Goal: Task Accomplishment & Management: Use online tool/utility

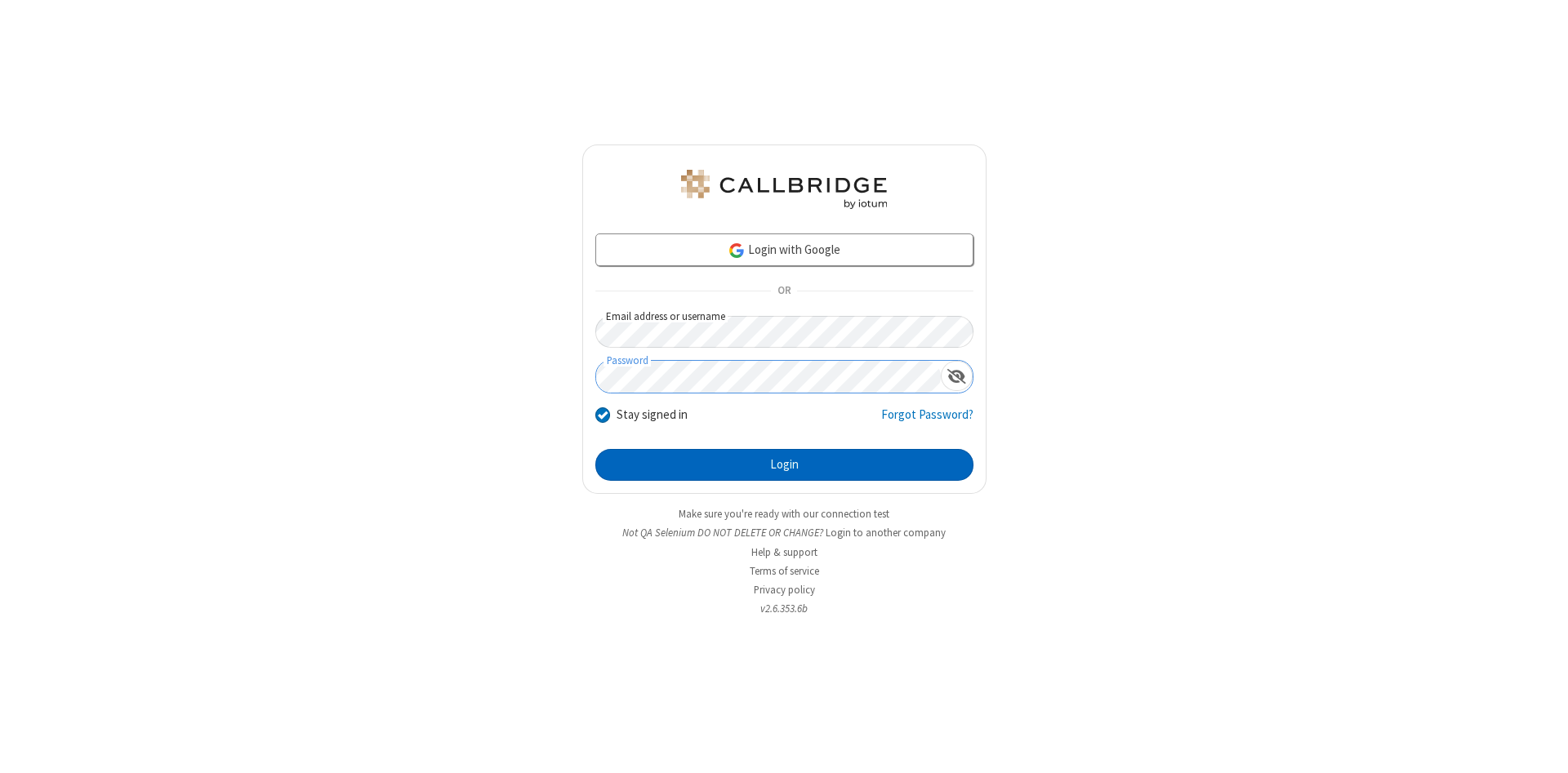
click at [784, 465] on button "Login" at bounding box center [784, 465] width 378 height 33
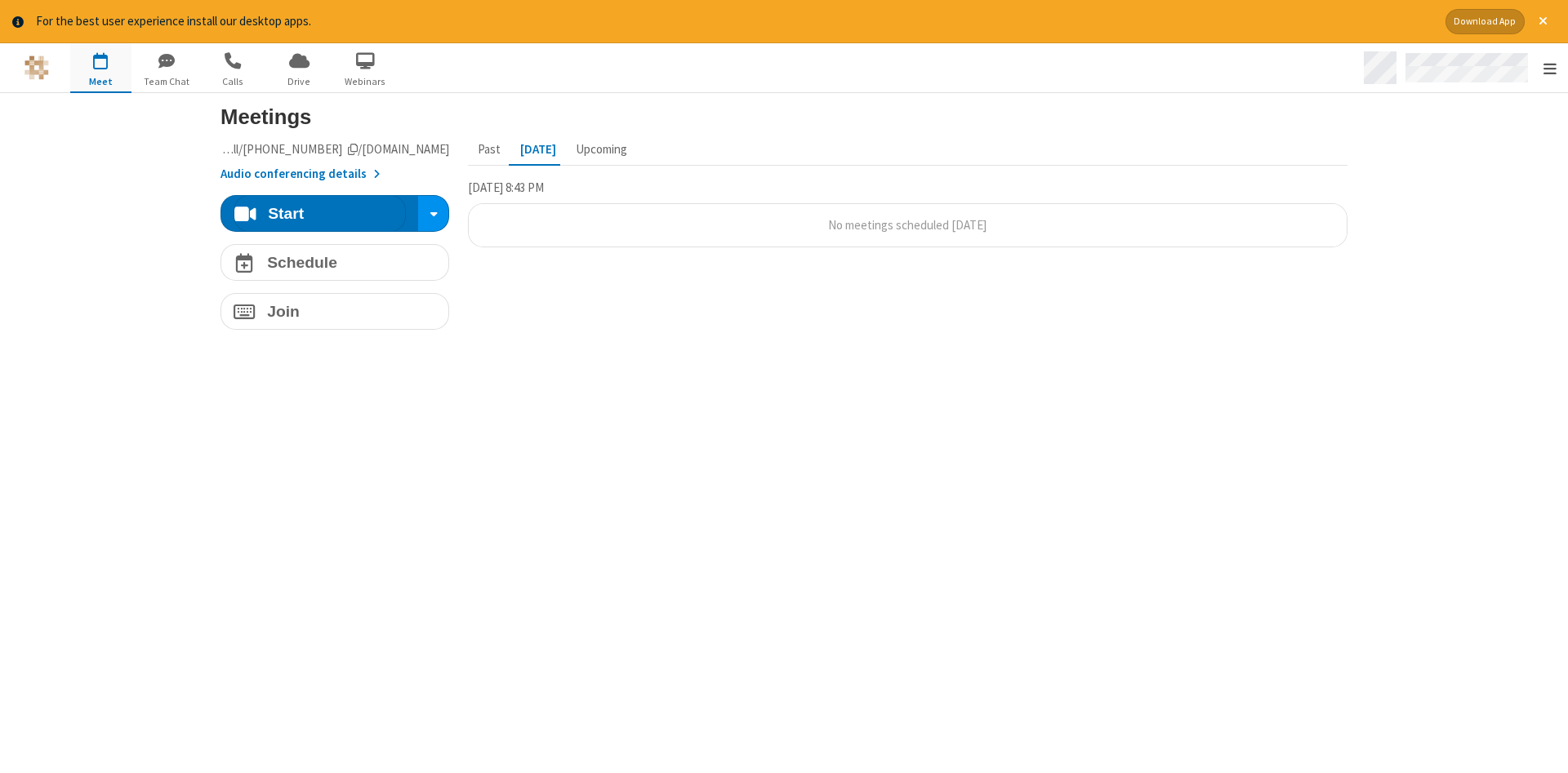
click at [1549, 68] on span "Open menu" at bounding box center [1550, 68] width 13 height 16
click at [298, 80] on span "Drive" at bounding box center [298, 81] width 61 height 15
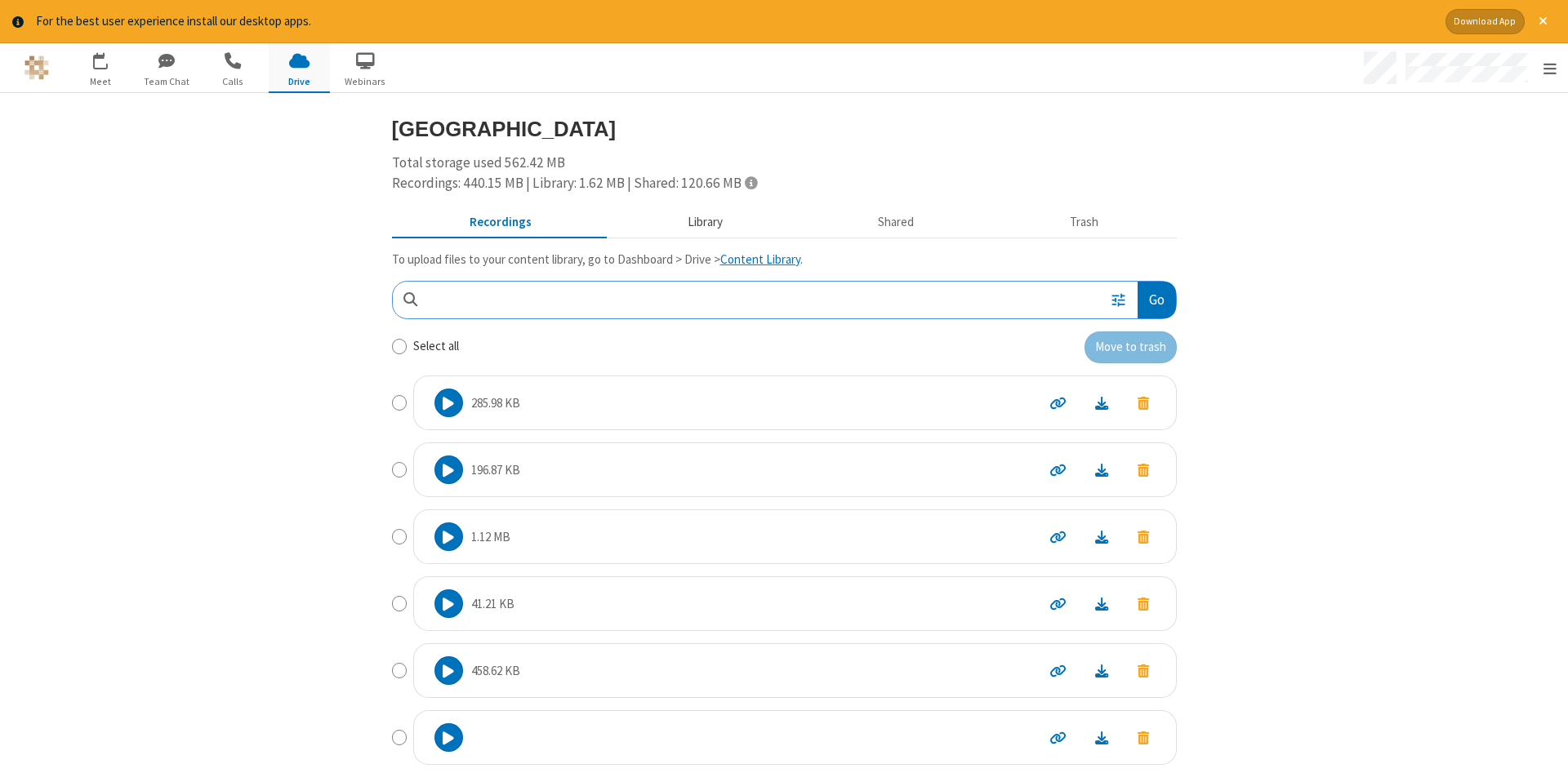
click at [703, 222] on button "Library" at bounding box center [704, 222] width 191 height 31
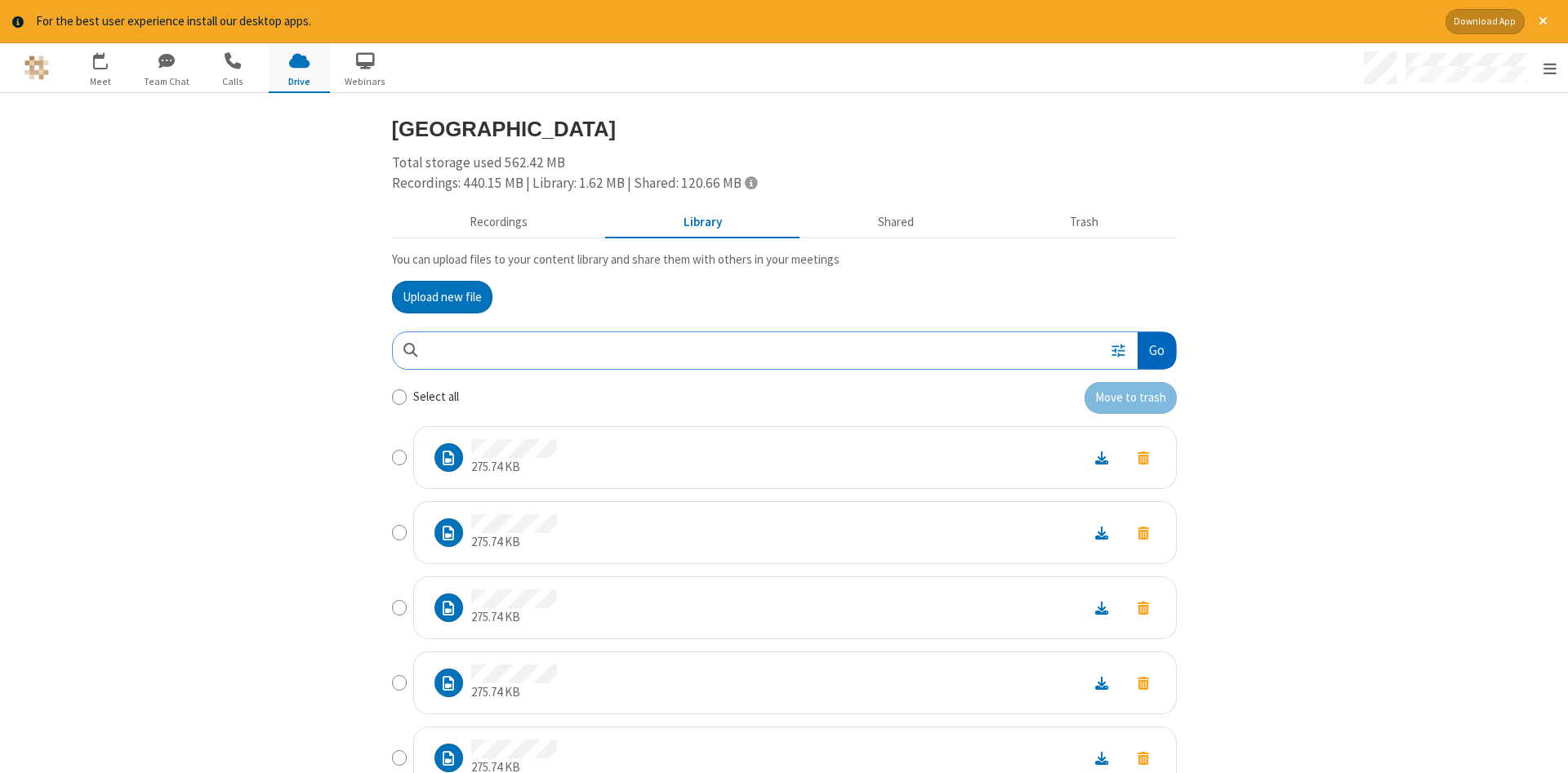
click at [1155, 350] on button "Go" at bounding box center [1156, 350] width 37 height 36
click at [442, 297] on button "Upload new file" at bounding box center [442, 297] width 100 height 33
